Goal: Find contact information: Find contact information

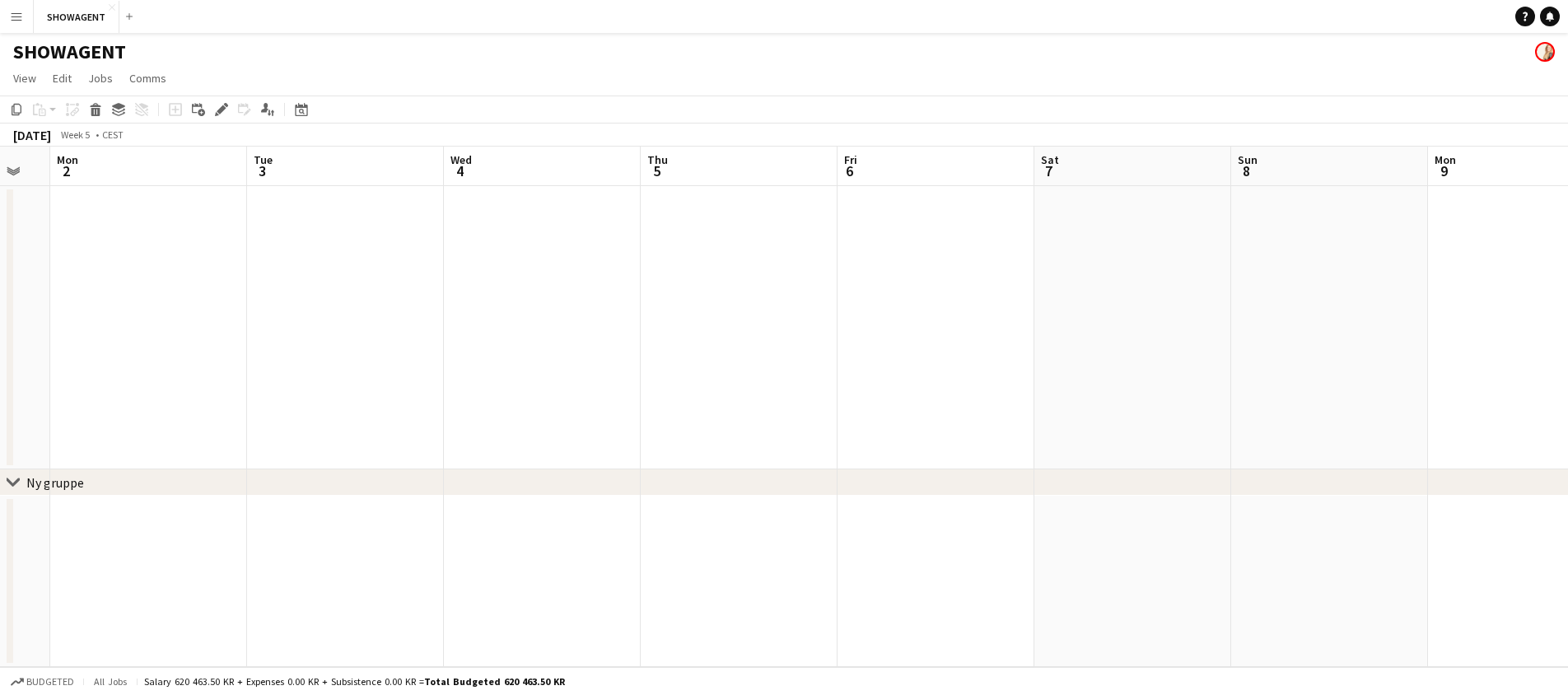
scroll to position [0, 542]
click at [63, 14] on button "SHOWAGENT Close" at bounding box center [76, 17] width 86 height 32
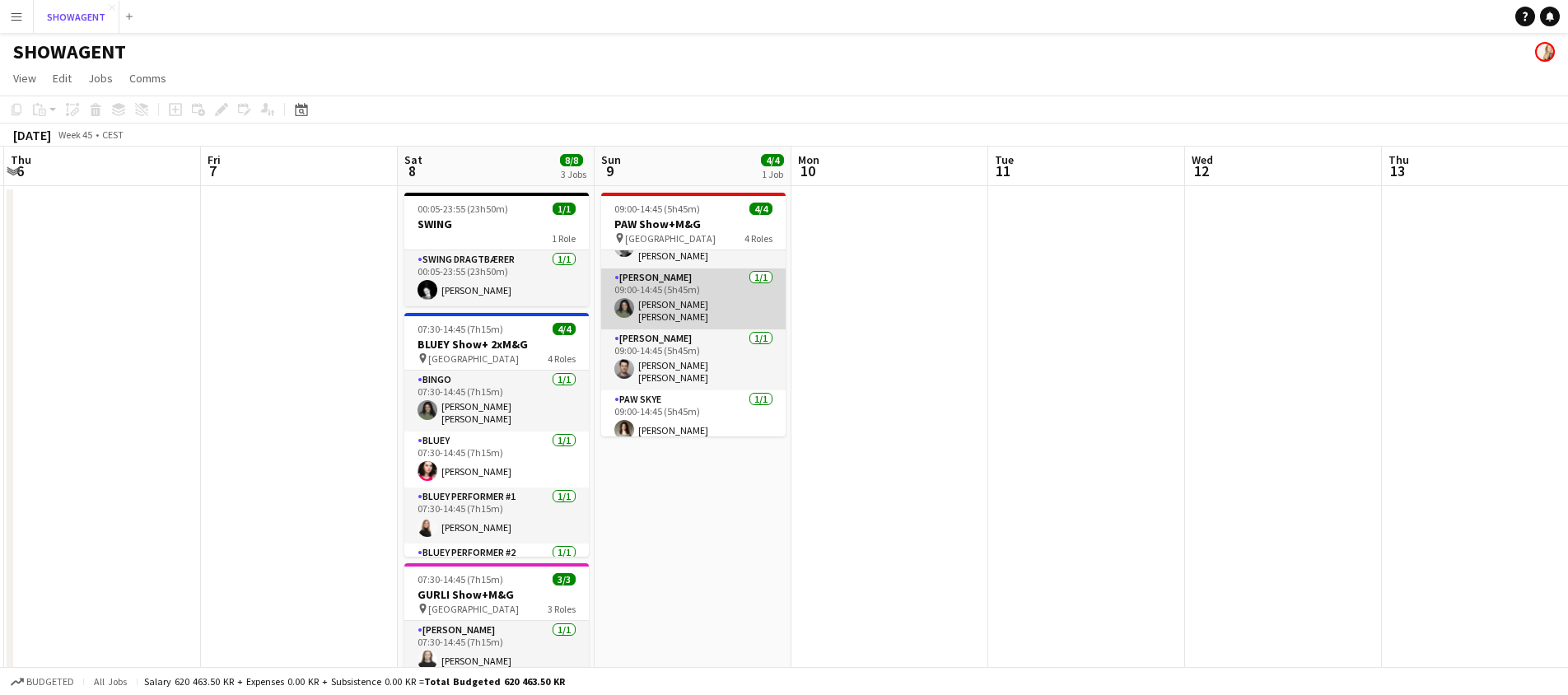
scroll to position [0, 0]
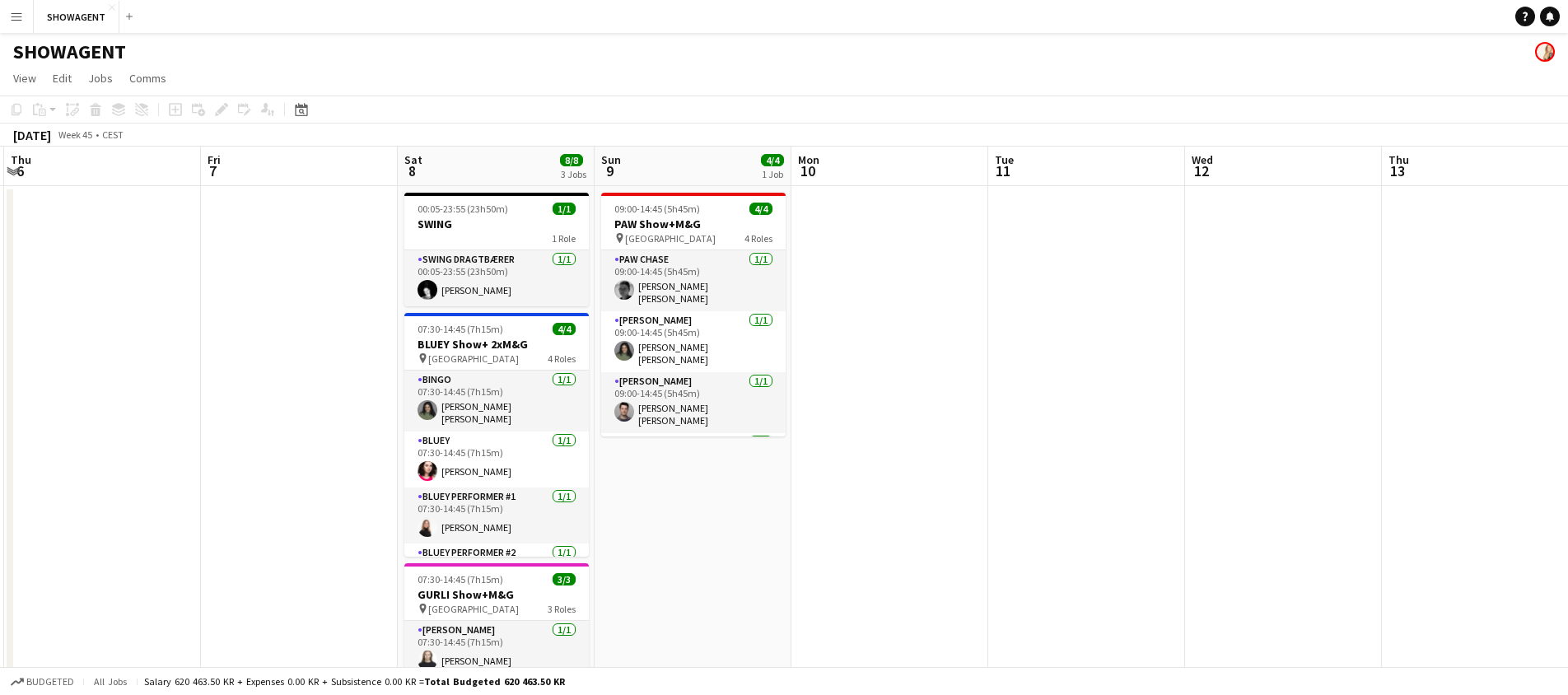
click at [15, 19] on app-icon "Menu" at bounding box center [16, 16] width 13 height 13
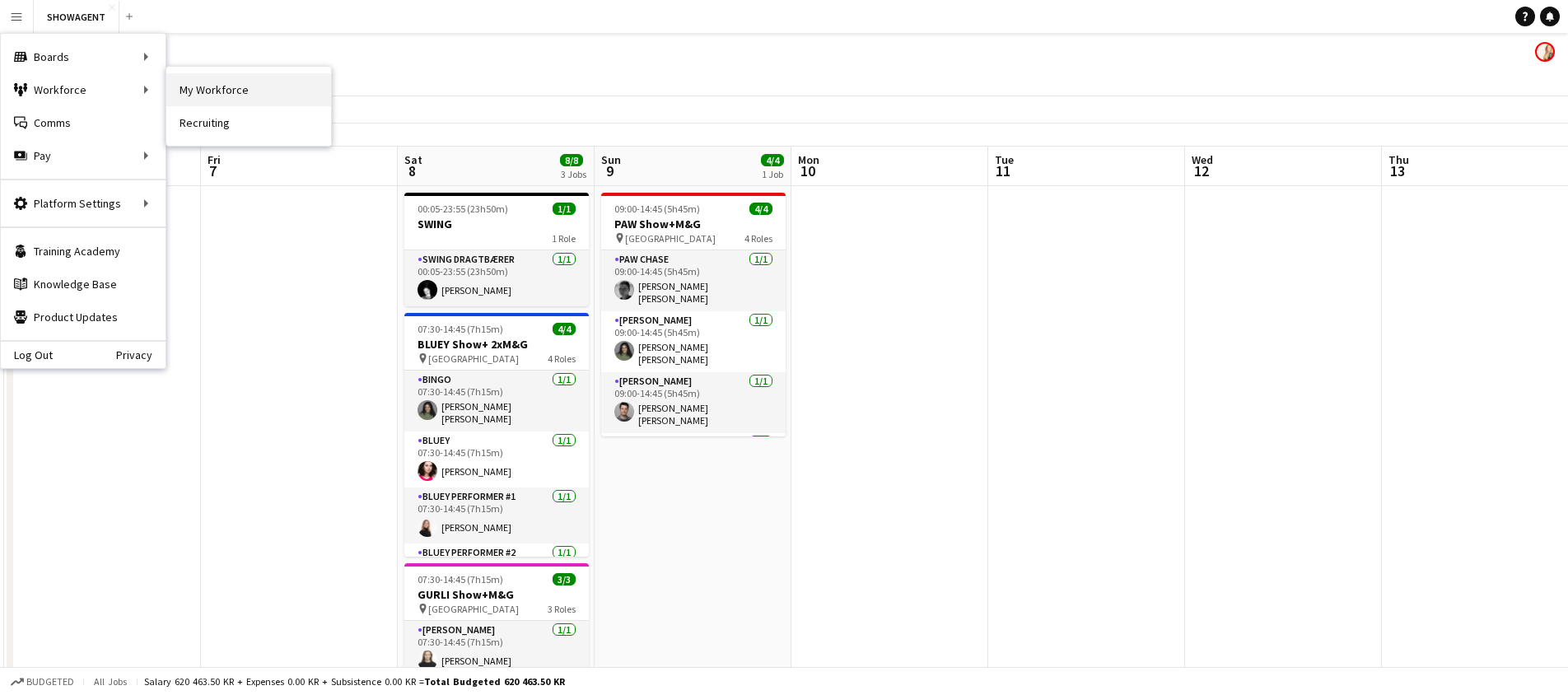
click at [202, 94] on link "My Workforce" at bounding box center [249, 89] width 165 height 33
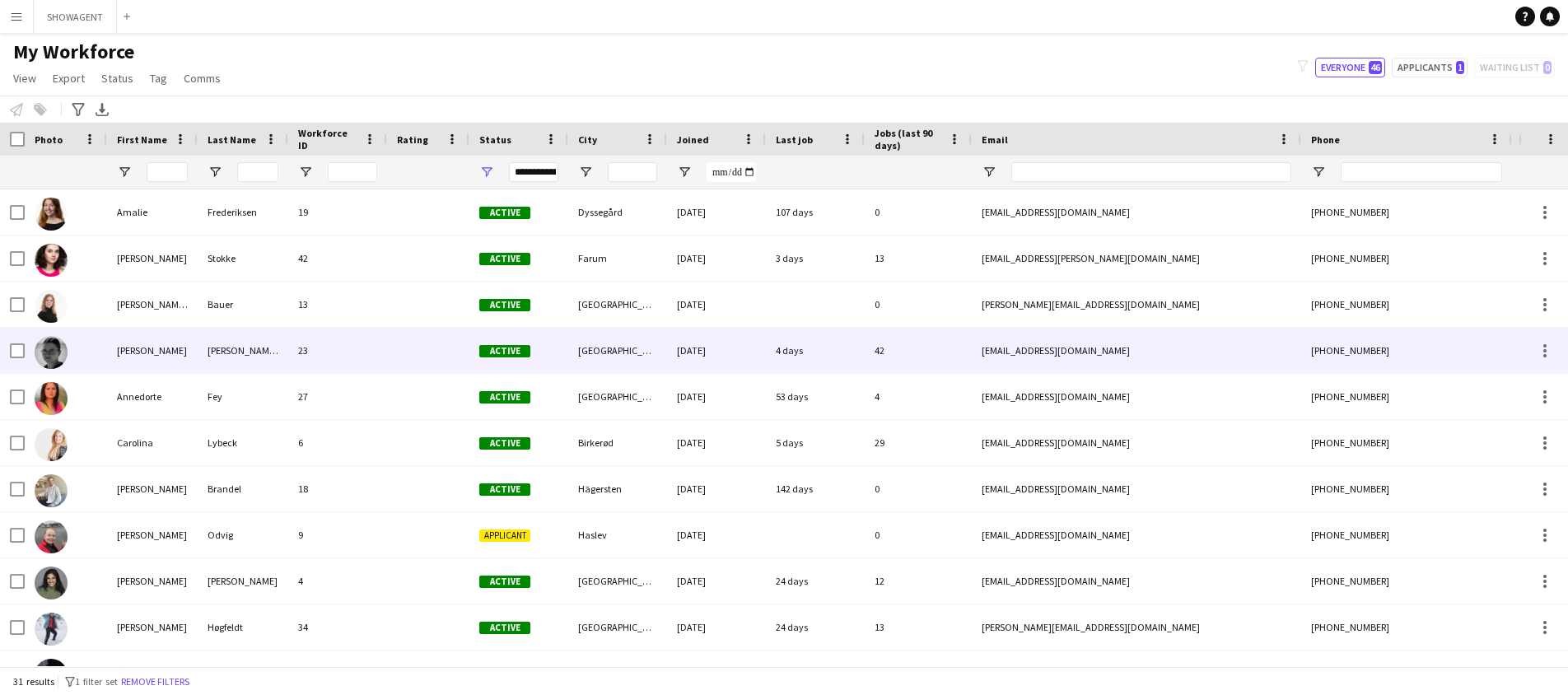
click at [288, 354] on div "23" at bounding box center [337, 350] width 99 height 45
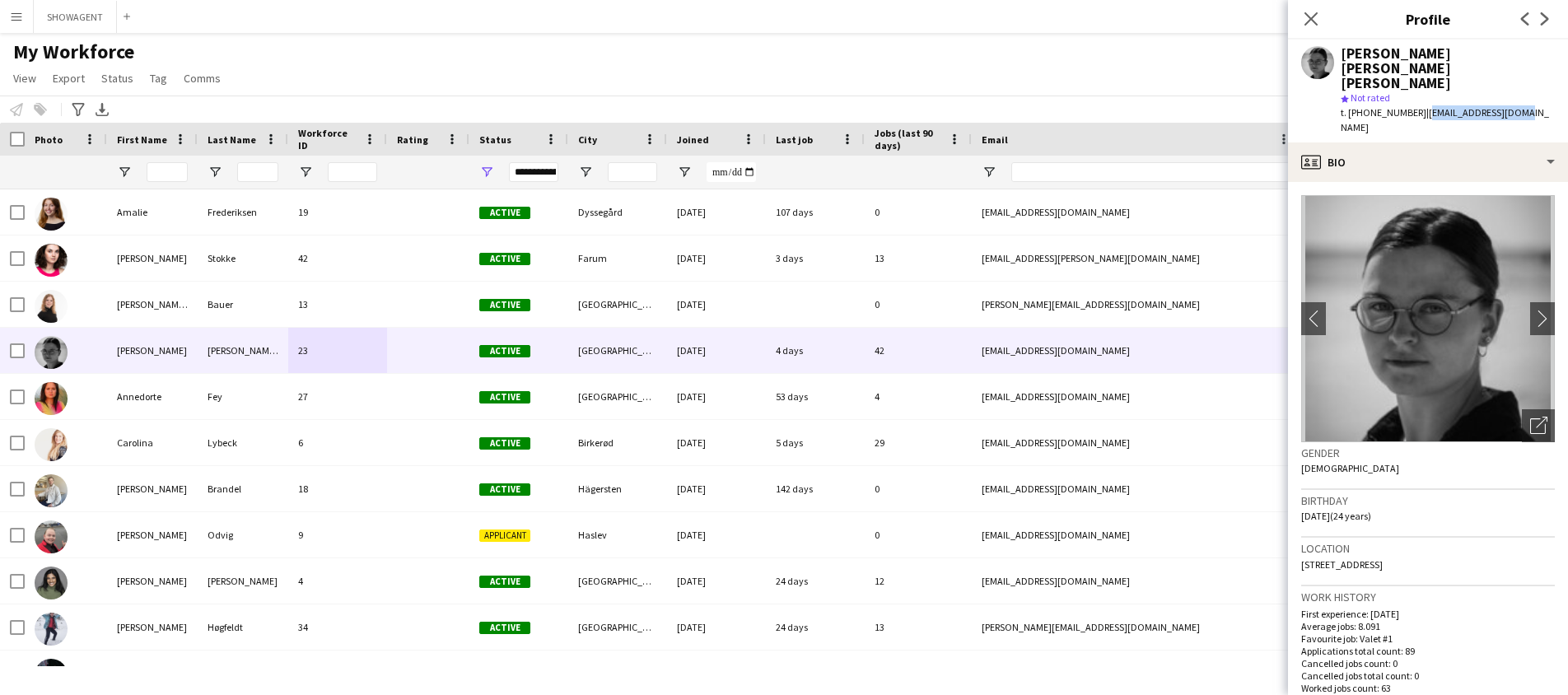
drag, startPoint x: 1509, startPoint y: 82, endPoint x: 1409, endPoint y: 82, distance: 100.0
click at [1409, 105] on div "t. [PHONE_NUMBER] | [EMAIL_ADDRESS][DOMAIN_NAME]" at bounding box center [1447, 120] width 214 height 29
copy span "[EMAIL_ADDRESS][DOMAIN_NAME]"
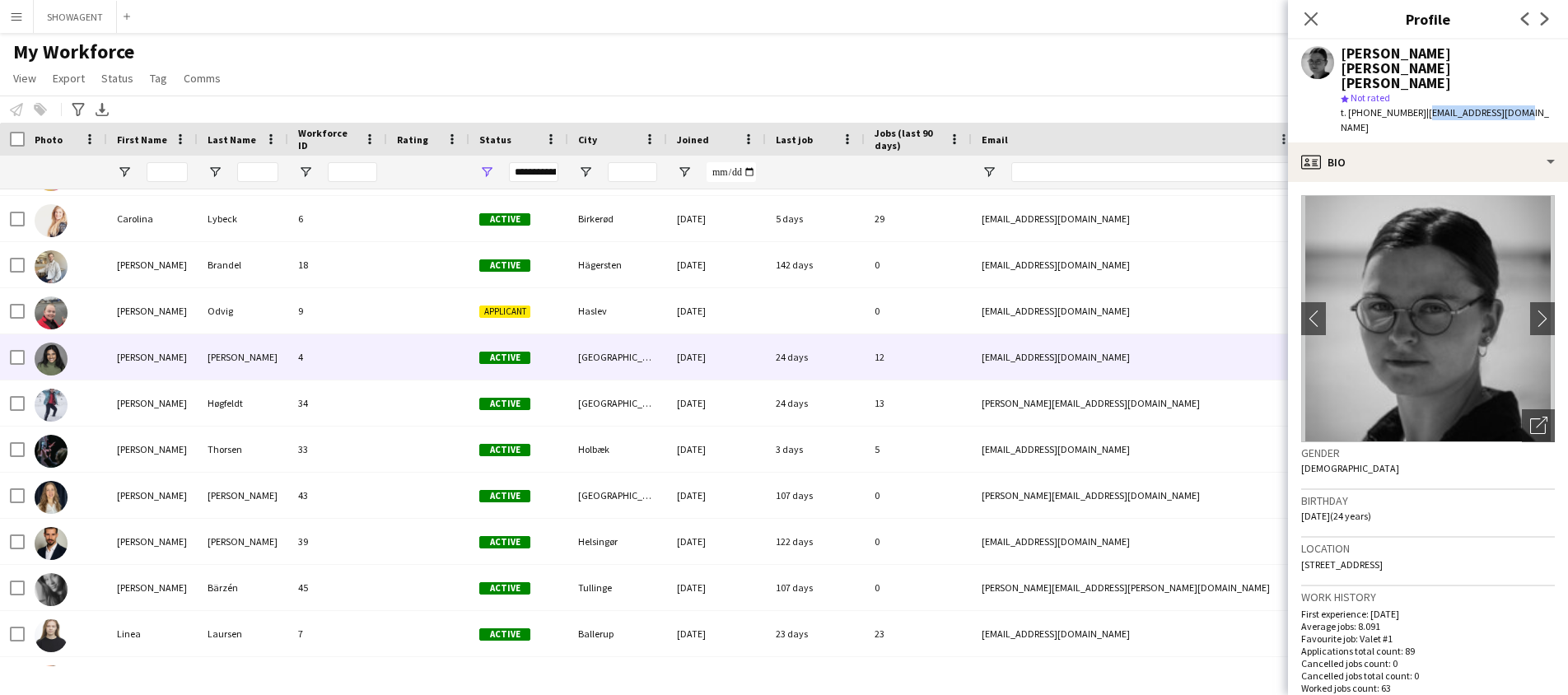
click at [188, 355] on div "[PERSON_NAME]" at bounding box center [153, 357] width 90 height 45
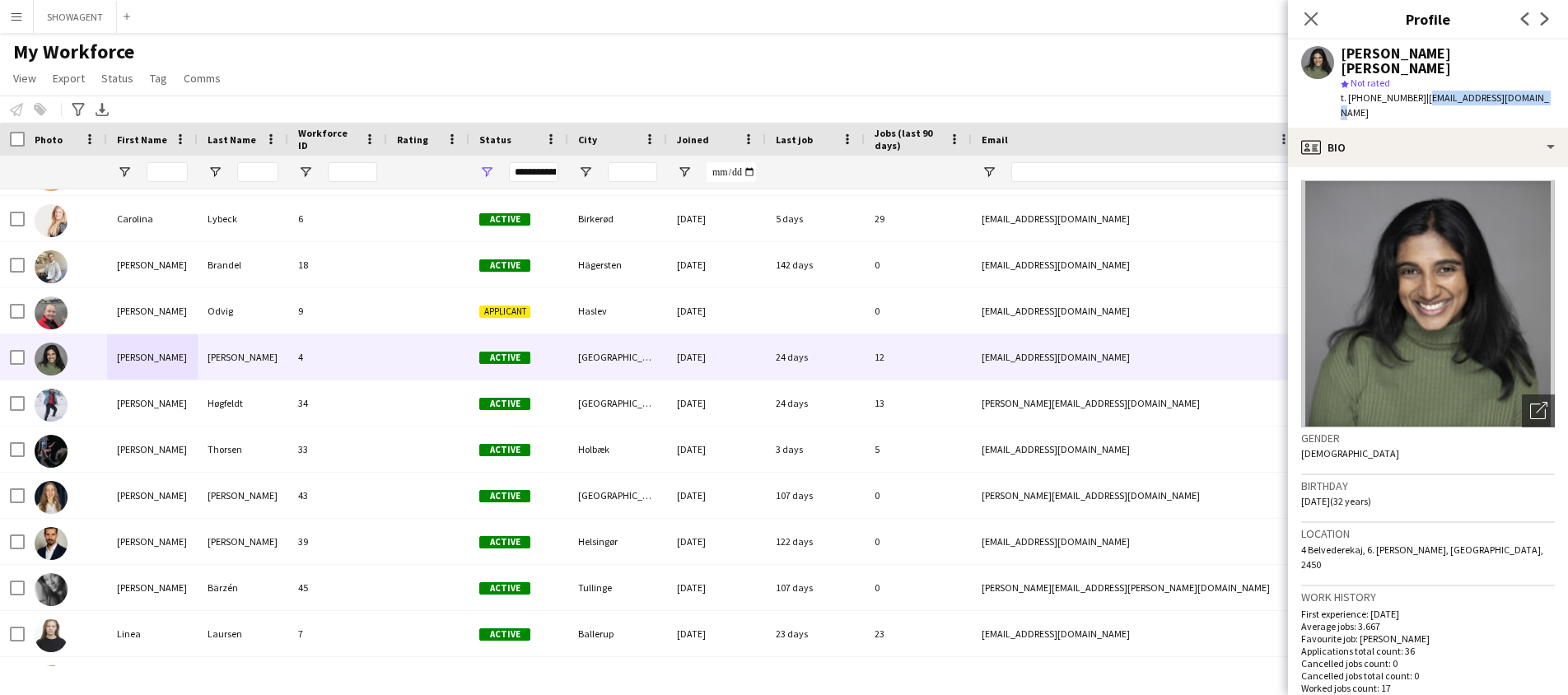
drag, startPoint x: 1520, startPoint y: 100, endPoint x: 1411, endPoint y: 102, distance: 109.0
click at [1411, 102] on div "t. [PHONE_NUMBER] | [EMAIL_ADDRESS][DOMAIN_NAME]" at bounding box center [1447, 105] width 214 height 29
copy span "[EMAIL_ADDRESS][DOMAIN_NAME]"
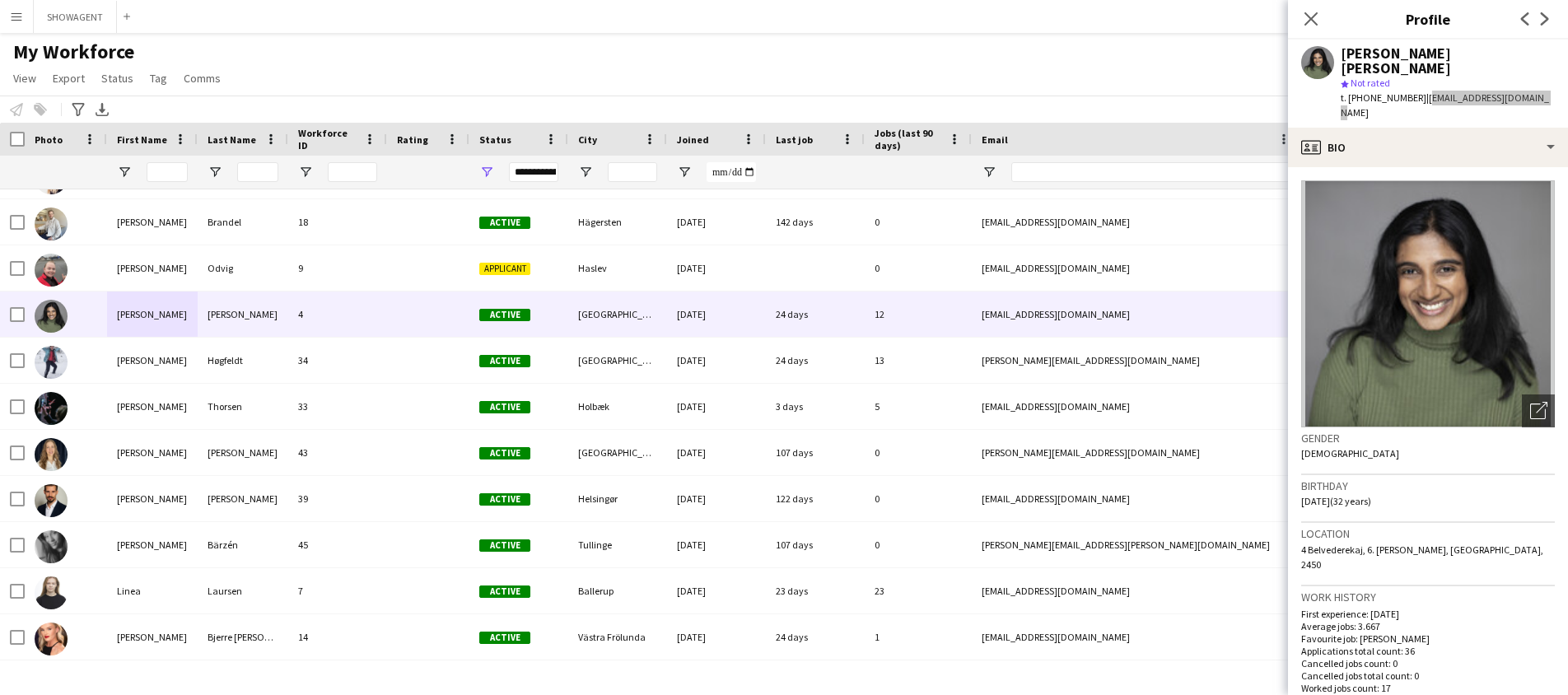
scroll to position [276, 0]
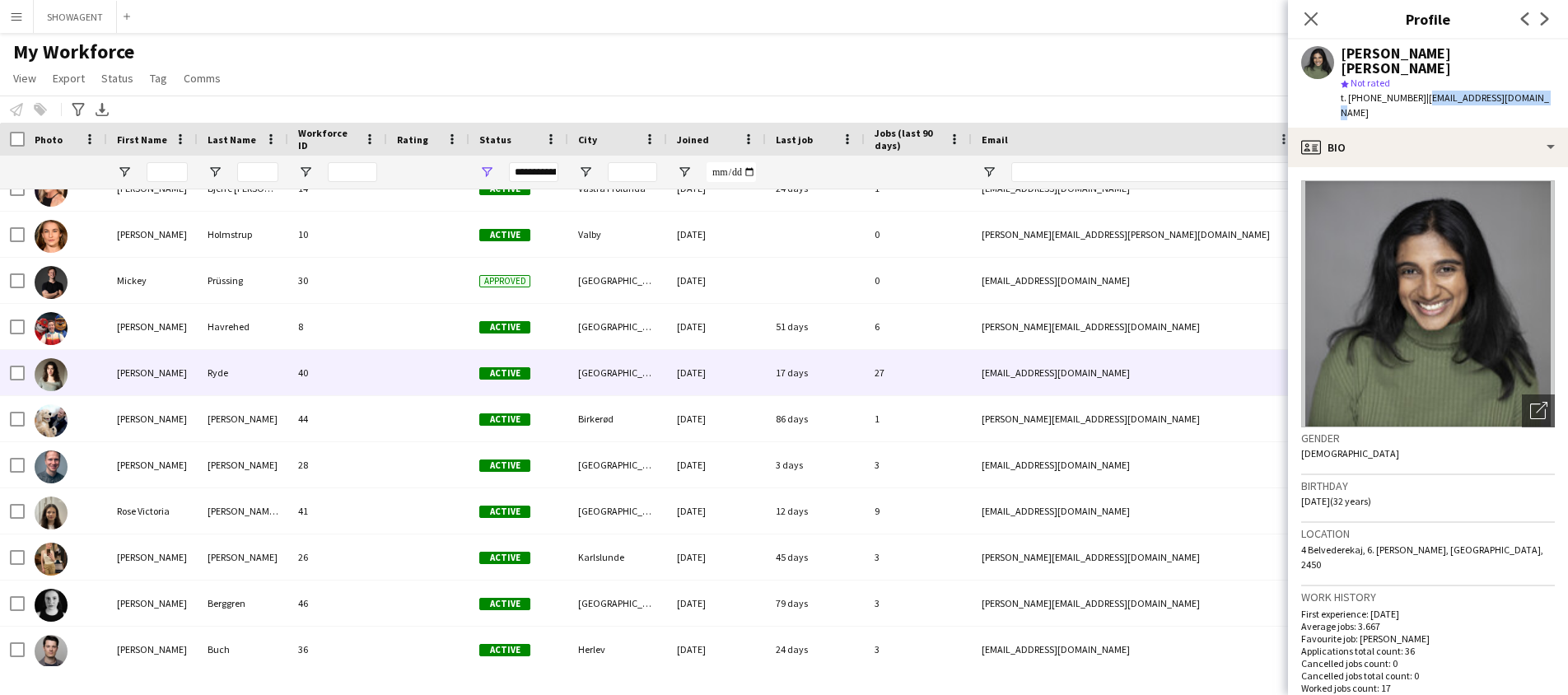
click at [260, 370] on div "Ryde" at bounding box center [243, 373] width 90 height 45
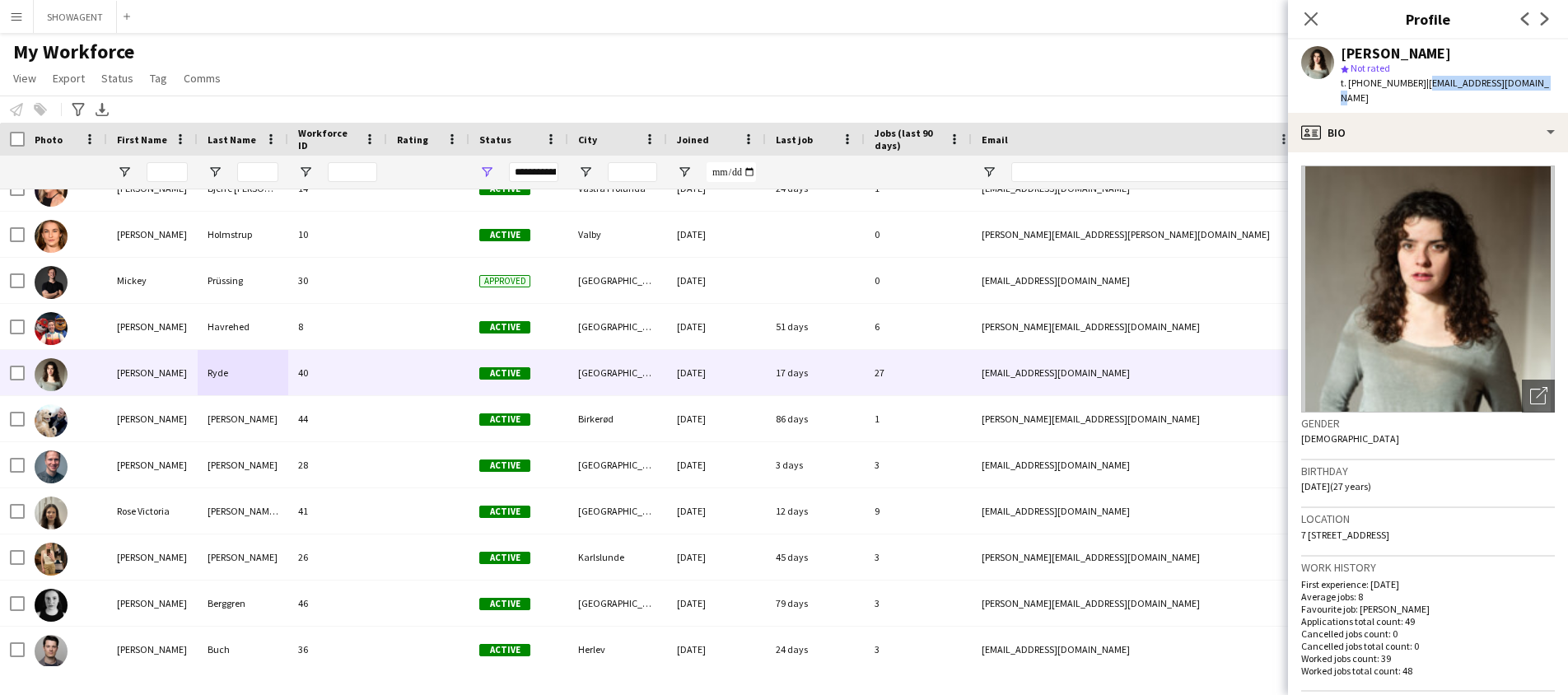
drag, startPoint x: 1520, startPoint y: 80, endPoint x: 1408, endPoint y: 86, distance: 112.2
click at [1409, 86] on div "[PERSON_NAME] star Not rated t. [PHONE_NUMBER] | [EMAIL_ADDRESS][DOMAIN_NAME]" at bounding box center [1428, 76] width 280 height 73
copy span "[EMAIL_ADDRESS][DOMAIN_NAME]"
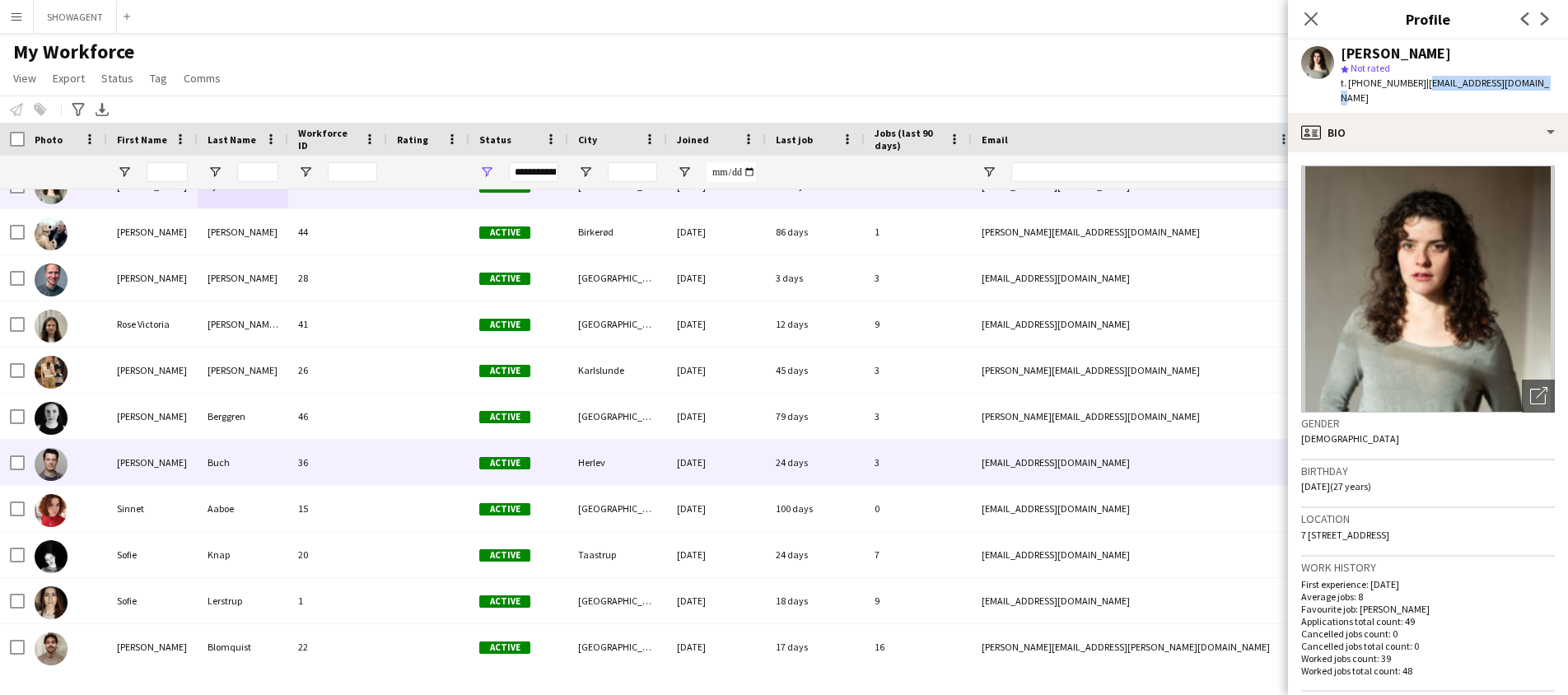
click at [183, 451] on div "[PERSON_NAME]" at bounding box center [153, 462] width 90 height 45
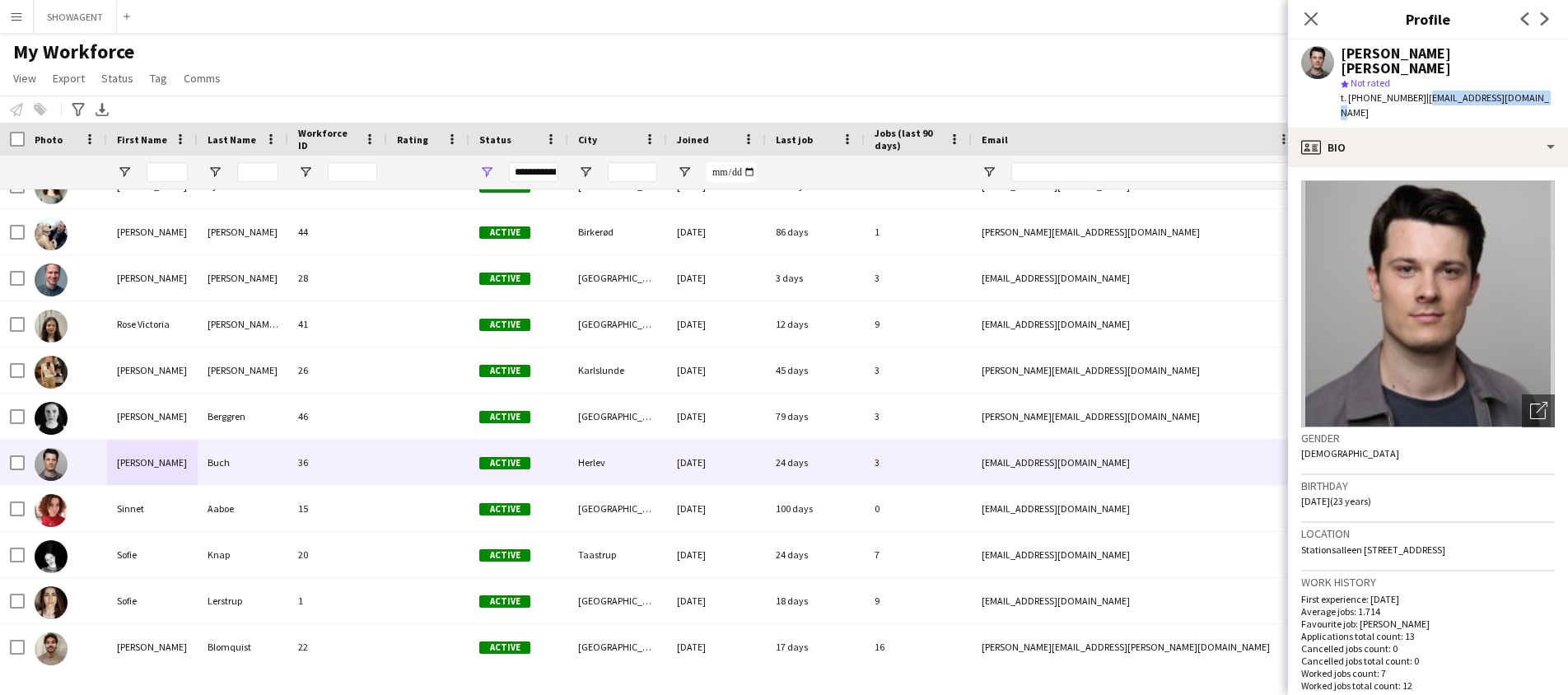
drag, startPoint x: 1530, startPoint y: 81, endPoint x: 1410, endPoint y: 85, distance: 120.1
click at [1410, 85] on div "[PERSON_NAME] [PERSON_NAME] star Not rated t. [PHONE_NUMBER] | [EMAIL_ADDRESS][…" at bounding box center [1428, 84] width 280 height 89
copy span "[EMAIL_ADDRESS][DOMAIN_NAME]"
